Goal: Transaction & Acquisition: Purchase product/service

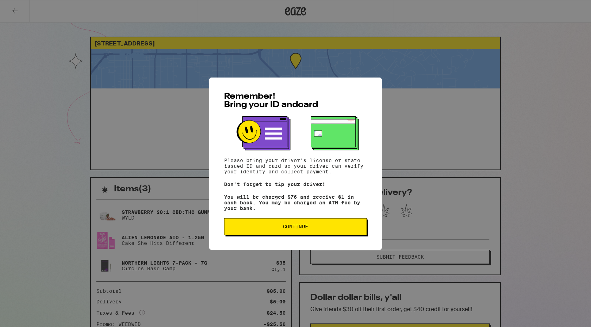
click at [281, 228] on span "Continue" at bounding box center [295, 226] width 131 height 5
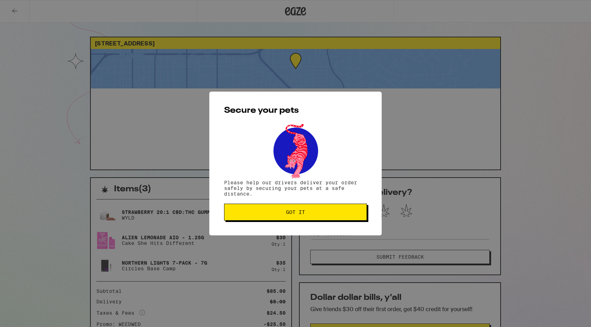
click at [282, 207] on button "Got it" at bounding box center [295, 211] width 143 height 17
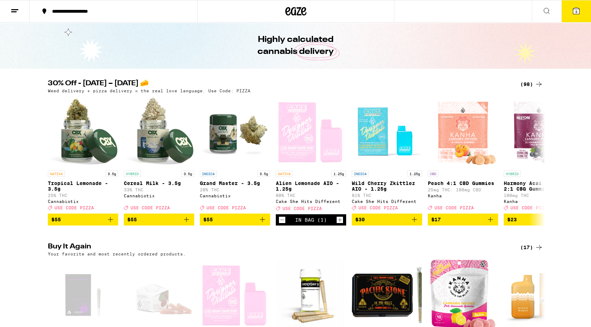
scroll to position [24, 0]
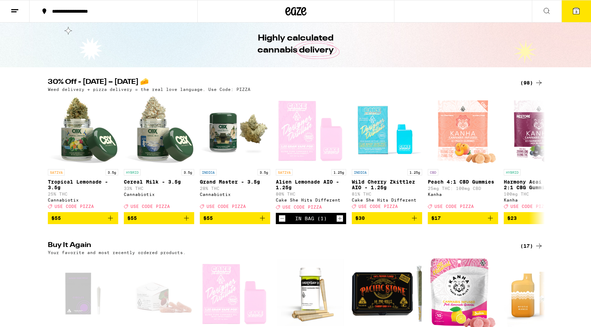
click at [535, 82] on icon at bounding box center [539, 82] width 8 height 8
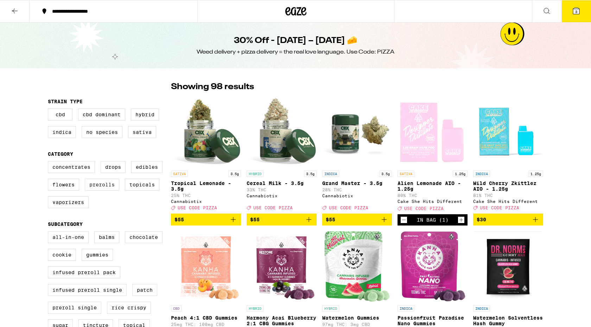
click at [100, 190] on label "Prerolls" at bounding box center [102, 184] width 34 height 12
click at [50, 162] on input "Prerolls" at bounding box center [49, 162] width 0 height 0
checkbox input "true"
